Goal: Transaction & Acquisition: Purchase product/service

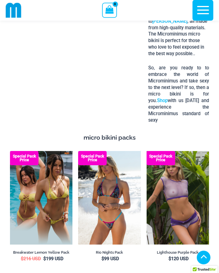
scroll to position [956, 0]
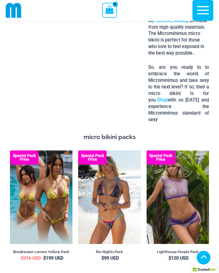
click at [10, 151] on img at bounding box center [10, 151] width 0 height 0
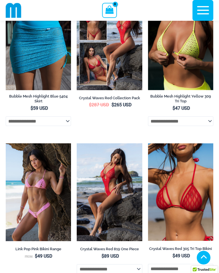
scroll to position [2582, 0]
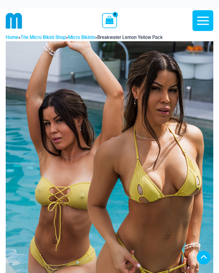
scroll to position [299, 0]
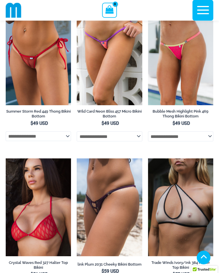
scroll to position [2111, 0]
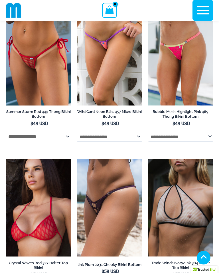
click at [77, 159] on img at bounding box center [77, 159] width 0 height 0
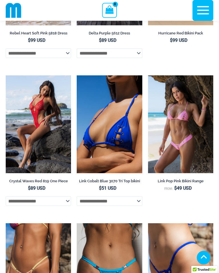
scroll to position [1991, 0]
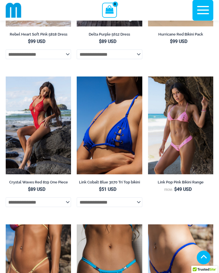
click at [148, 77] on img at bounding box center [148, 77] width 0 height 0
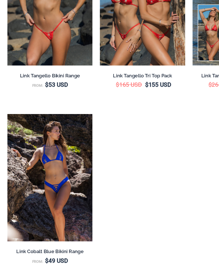
scroll to position [1891, 0]
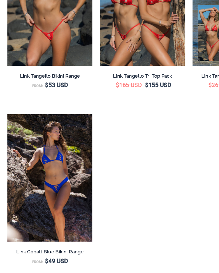
click at [6, 146] on img at bounding box center [6, 146] width 0 height 0
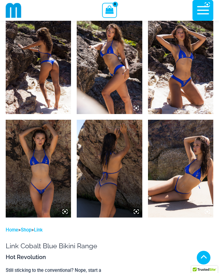
scroll to position [336, 0]
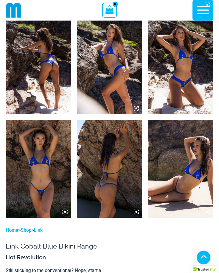
click at [48, 184] on img at bounding box center [38, 169] width 65 height 98
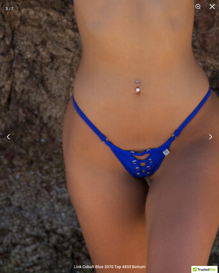
click at [210, 142] on button "Next" at bounding box center [207, 136] width 21 height 28
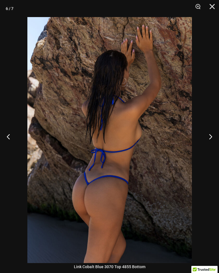
click at [205, 139] on button "Next" at bounding box center [207, 136] width 21 height 28
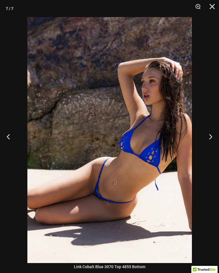
click at [208, 140] on button "Next" at bounding box center [207, 136] width 21 height 28
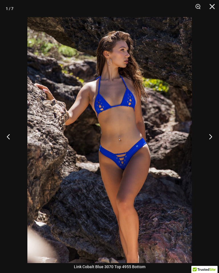
click at [209, 142] on button "Next" at bounding box center [207, 136] width 21 height 28
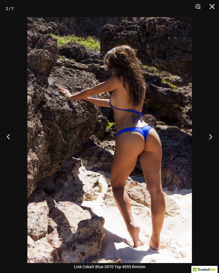
click at [210, 142] on button "Next" at bounding box center [207, 136] width 21 height 28
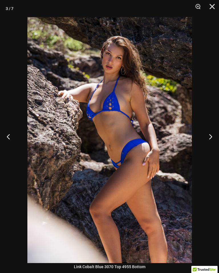
click at [210, 143] on button "Next" at bounding box center [207, 136] width 21 height 28
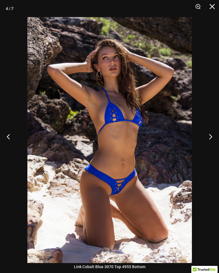
click at [209, 145] on button "Next" at bounding box center [207, 136] width 21 height 28
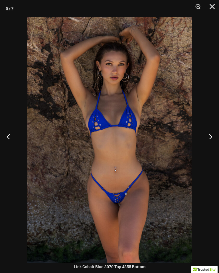
click at [208, 146] on button "Next" at bounding box center [207, 136] width 21 height 28
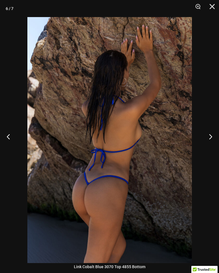
click at [209, 10] on button "Close" at bounding box center [210, 8] width 14 height 17
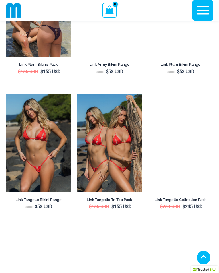
scroll to position [1806, 0]
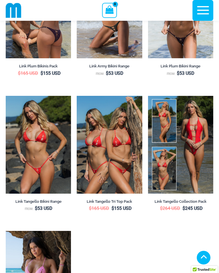
click at [77, 96] on img at bounding box center [77, 96] width 0 height 0
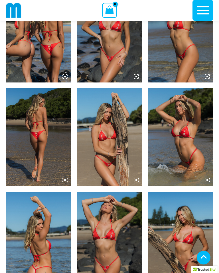
scroll to position [452, 0]
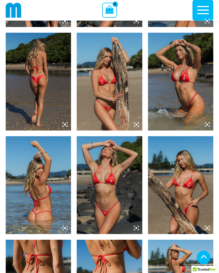
click at [118, 190] on img at bounding box center [109, 186] width 65 height 98
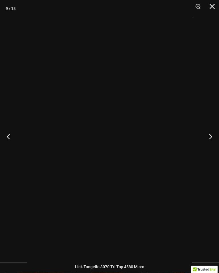
scroll to position [424, 0]
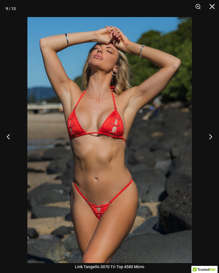
click at [212, 139] on button "Next" at bounding box center [207, 136] width 21 height 28
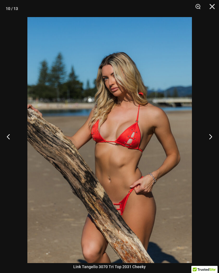
click at [208, 141] on button "Next" at bounding box center [207, 136] width 21 height 28
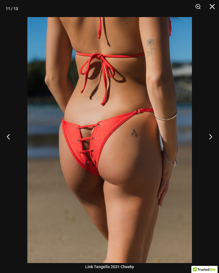
click at [209, 142] on button "Next" at bounding box center [207, 136] width 21 height 28
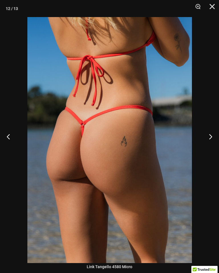
click at [208, 144] on button "Next" at bounding box center [207, 136] width 21 height 28
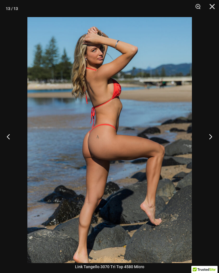
click at [210, 141] on button "Next" at bounding box center [207, 136] width 21 height 28
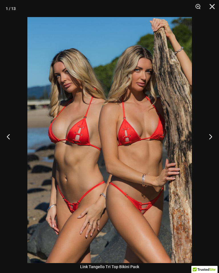
click at [213, 7] on button "Close" at bounding box center [210, 8] width 14 height 17
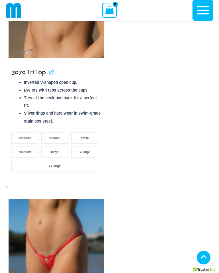
scroll to position [1178, 0]
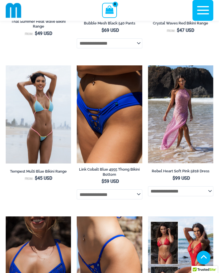
scroll to position [3089, 0]
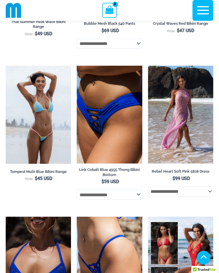
click at [77, 66] on img at bounding box center [77, 66] width 0 height 0
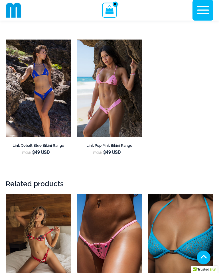
scroll to position [1341, 0]
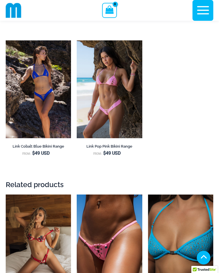
click at [77, 195] on img at bounding box center [77, 195] width 0 height 0
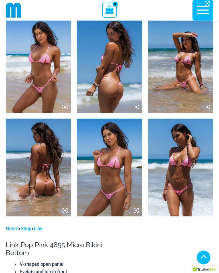
scroll to position [338, 0]
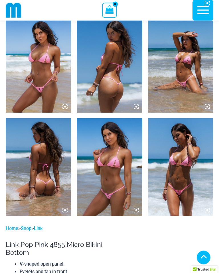
click at [44, 80] on img at bounding box center [38, 64] width 65 height 98
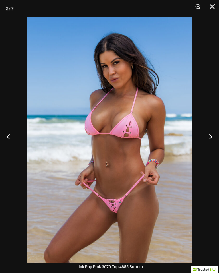
click at [208, 136] on button "Next" at bounding box center [207, 136] width 21 height 28
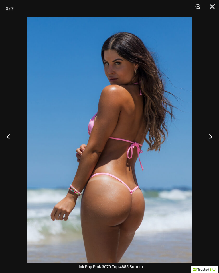
click at [210, 142] on button "Next" at bounding box center [207, 136] width 21 height 28
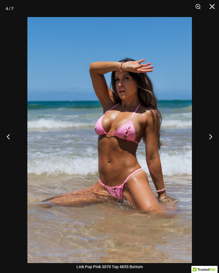
click at [15, 143] on button "Previous" at bounding box center [10, 136] width 21 height 28
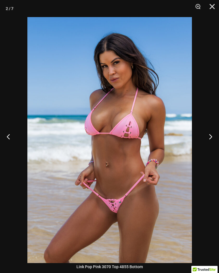
click at [211, 7] on button "Close" at bounding box center [210, 8] width 14 height 17
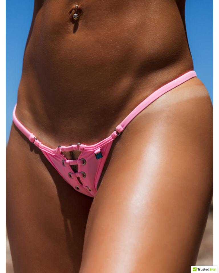
scroll to position [0, 0]
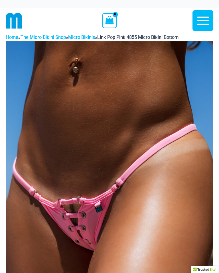
click at [205, 19] on icon "button" at bounding box center [203, 21] width 14 height 14
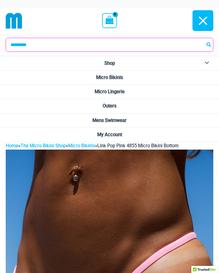
click at [129, 77] on link "Micro Bikinis" at bounding box center [109, 78] width 219 height 14
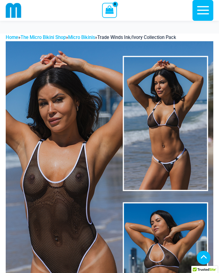
scroll to position [75, 0]
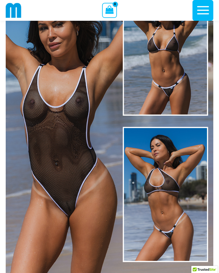
click at [86, 160] on img at bounding box center [109, 121] width 207 height 311
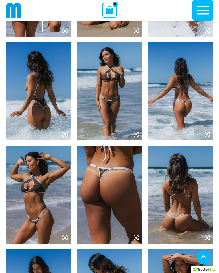
scroll to position [415, 0]
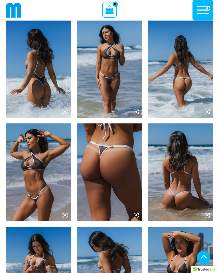
click at [120, 179] on img at bounding box center [109, 173] width 65 height 98
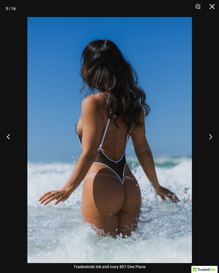
click at [209, 9] on button "Close" at bounding box center [210, 8] width 14 height 17
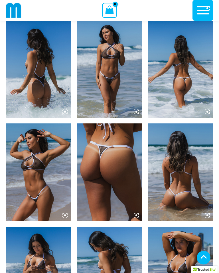
scroll to position [443, 0]
